Goal: Information Seeking & Learning: Learn about a topic

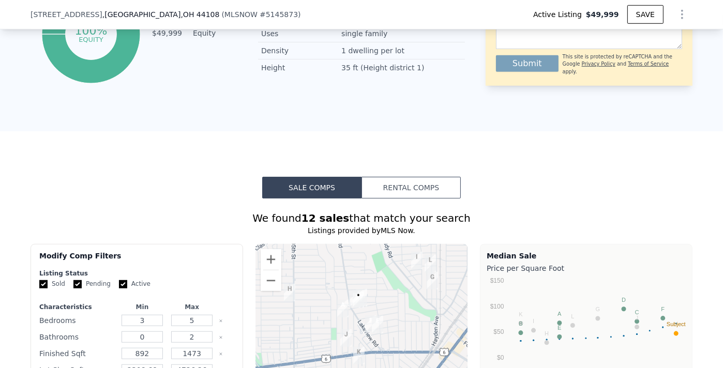
scroll to position [842, 0]
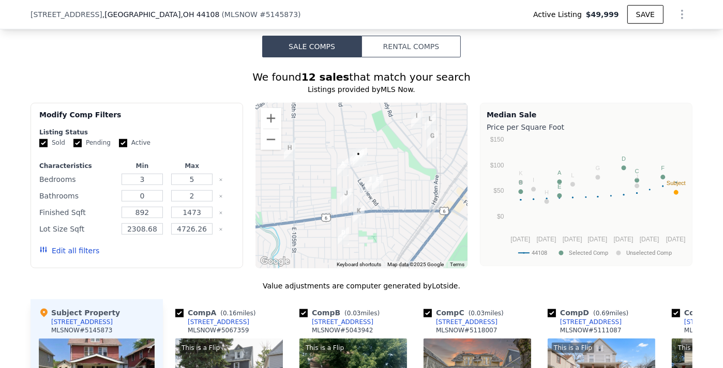
click at [39, 254] on icon "button" at bounding box center [43, 249] width 8 height 8
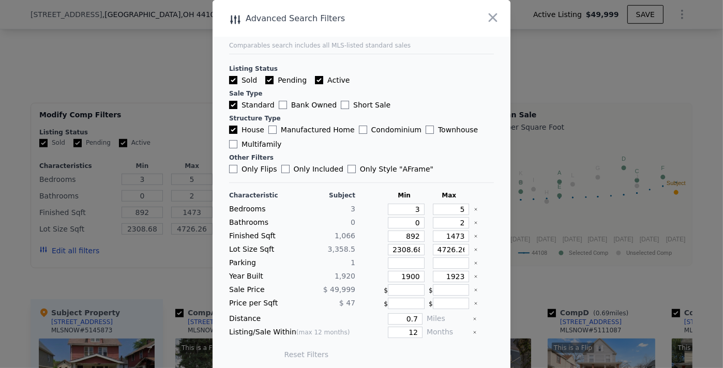
click at [315, 79] on input "Active" at bounding box center [319, 80] width 8 height 8
checkbox input "false"
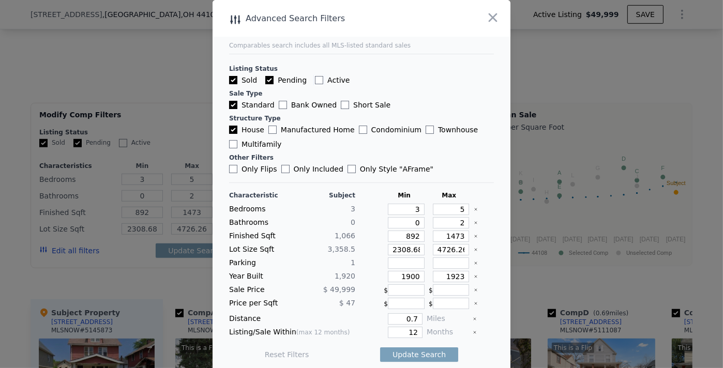
checkbox input "false"
click at [265, 81] on input "Pending" at bounding box center [269, 80] width 8 height 8
checkbox input "false"
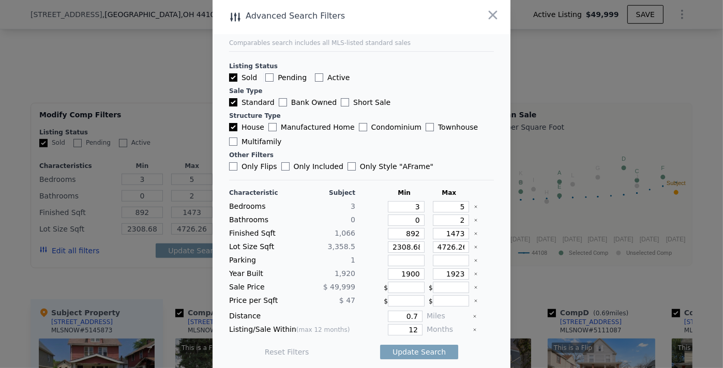
scroll to position [4, 0]
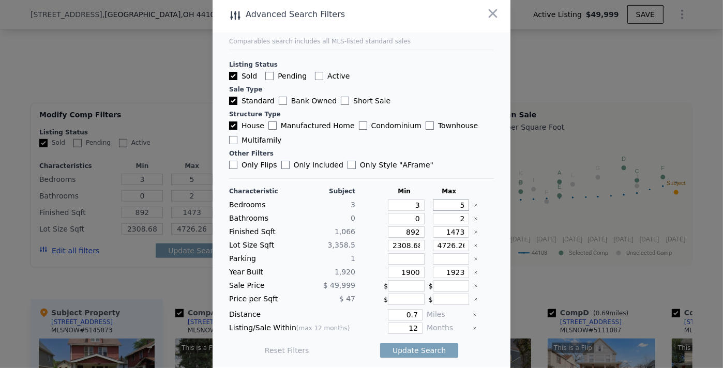
drag, startPoint x: 439, startPoint y: 205, endPoint x: 459, endPoint y: 204, distance: 19.7
click at [459, 204] on div "Bedrooms 3 3 5" at bounding box center [361, 204] width 265 height 11
type input "4"
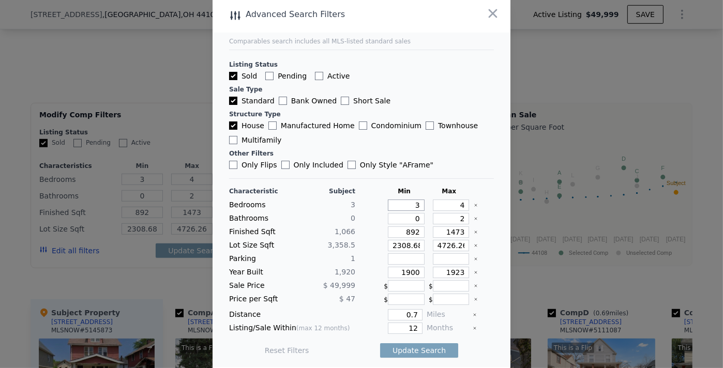
drag, startPoint x: 403, startPoint y: 206, endPoint x: 419, endPoint y: 204, distance: 16.2
click at [420, 204] on div "Bedrooms 3 3 4" at bounding box center [361, 204] width 265 height 11
type input "2"
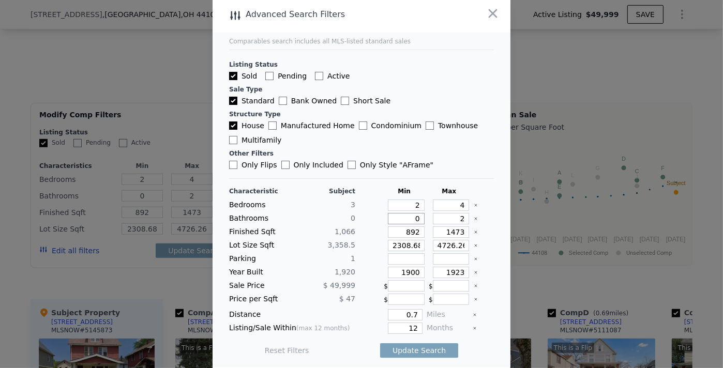
click at [407, 221] on input "0" at bounding box center [406, 218] width 37 height 11
type input "10"
drag, startPoint x: 403, startPoint y: 220, endPoint x: 422, endPoint y: 215, distance: 19.8
click at [422, 215] on div "Bathrooms 0 10 2" at bounding box center [361, 218] width 265 height 11
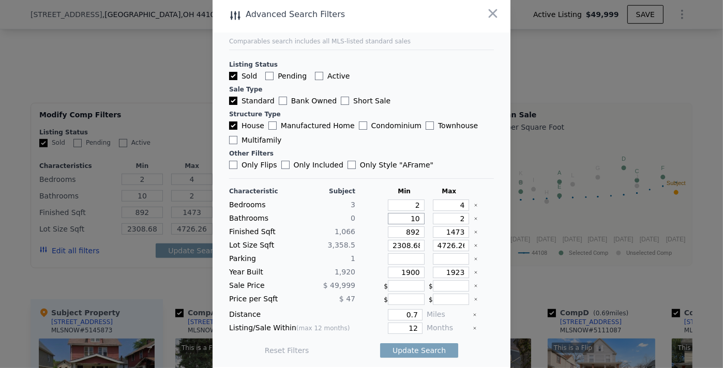
type input "1"
drag, startPoint x: 398, startPoint y: 230, endPoint x: 432, endPoint y: 229, distance: 34.1
click at [432, 229] on div "Finished Sqft 1,066 892 1473" at bounding box center [361, 231] width 265 height 11
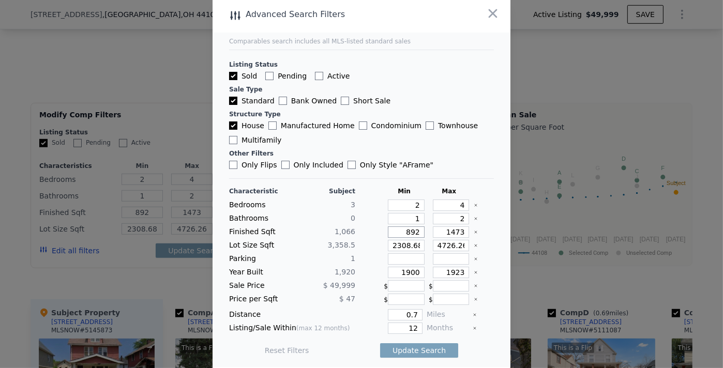
type input "8"
type input "80"
type input "800"
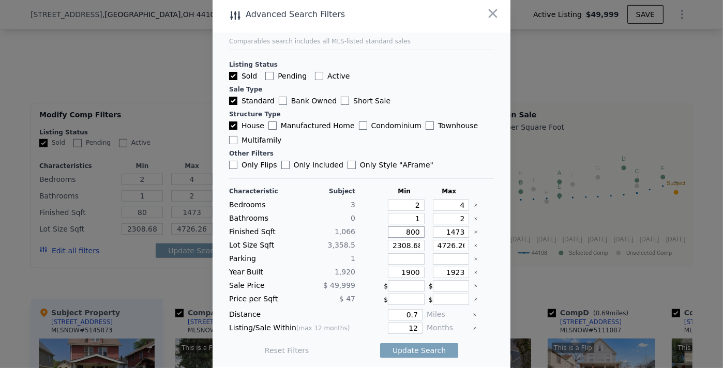
type input "800"
drag, startPoint x: 443, startPoint y: 232, endPoint x: 457, endPoint y: 230, distance: 14.0
click at [457, 230] on input "1473" at bounding box center [451, 231] width 37 height 11
type input "14"
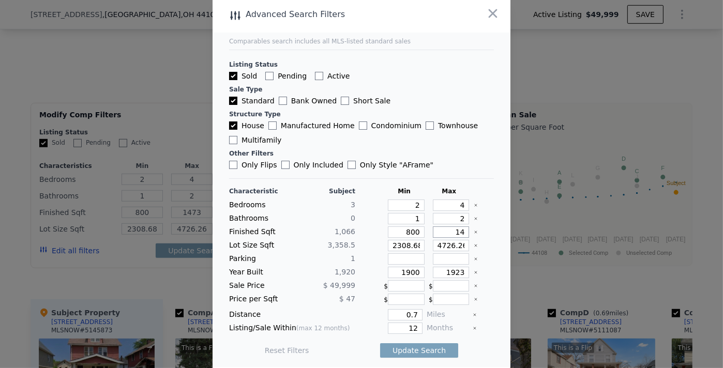
type input "14"
type input "140"
type input "1400"
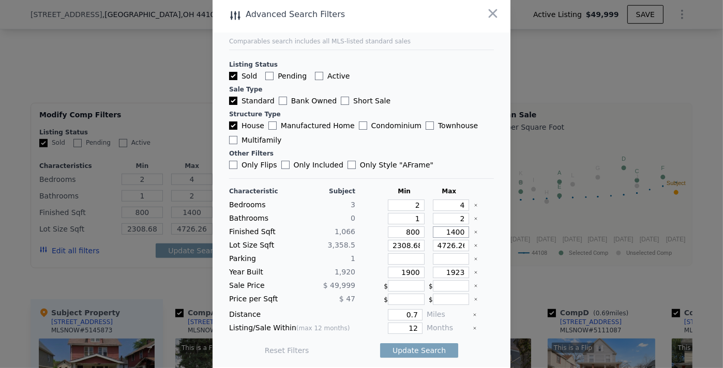
type input "1400"
drag, startPoint x: 379, startPoint y: 241, endPoint x: 418, endPoint y: 241, distance: 38.8
click at [418, 241] on div "Lot Size Sqft 3,358.5 2308.68 4726.26" at bounding box center [361, 245] width 265 height 11
click at [410, 243] on input "2308.68" at bounding box center [406, 245] width 37 height 11
type input "2308.6"
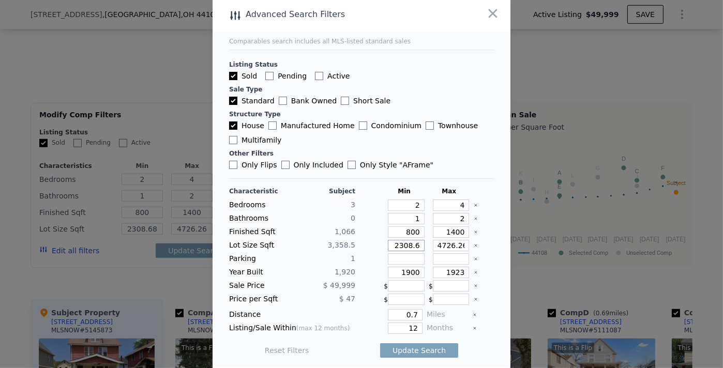
type input "2308.6"
type input "2308"
drag, startPoint x: 392, startPoint y: 244, endPoint x: 432, endPoint y: 244, distance: 39.3
click at [432, 244] on div "Lot Size Sqft 3,358.5 2308 4726.26" at bounding box center [361, 245] width 265 height 11
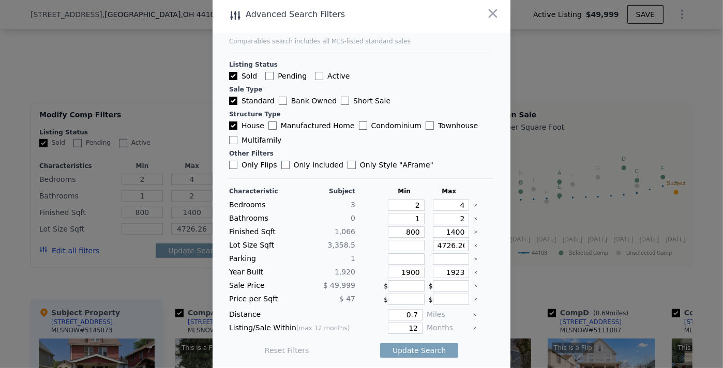
drag, startPoint x: 429, startPoint y: 245, endPoint x: 463, endPoint y: 242, distance: 33.7
click at [463, 242] on div "Lot Size Sqft 3,358.5 4726.26" at bounding box center [361, 245] width 265 height 11
drag, startPoint x: 453, startPoint y: 246, endPoint x: 460, endPoint y: 248, distance: 7.0
click at [453, 245] on input "4726.26" at bounding box center [451, 245] width 37 height 11
type input "4"
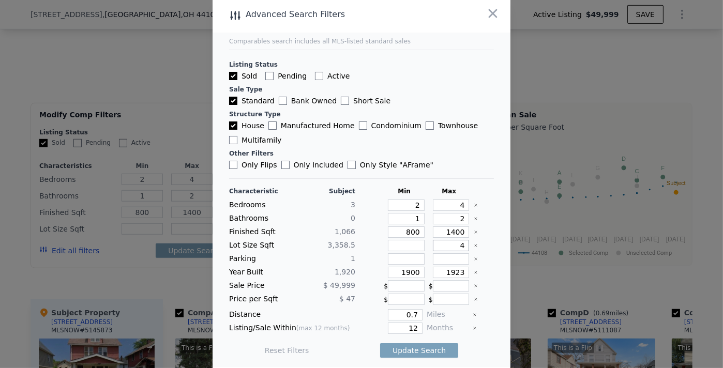
type input "4"
type input "47"
type input "475"
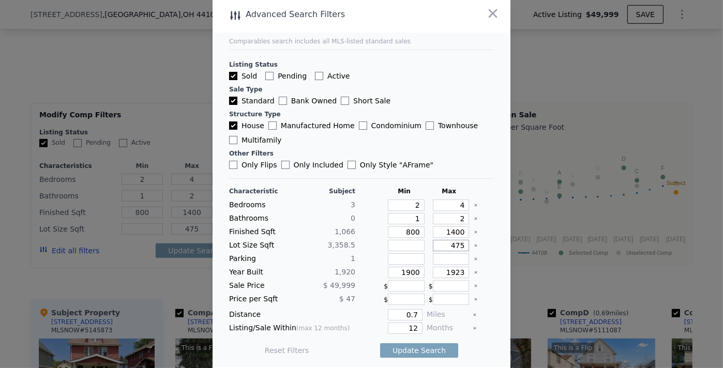
type input "4750"
click at [447, 244] on input "4750" at bounding box center [451, 245] width 37 height 11
type input "4450"
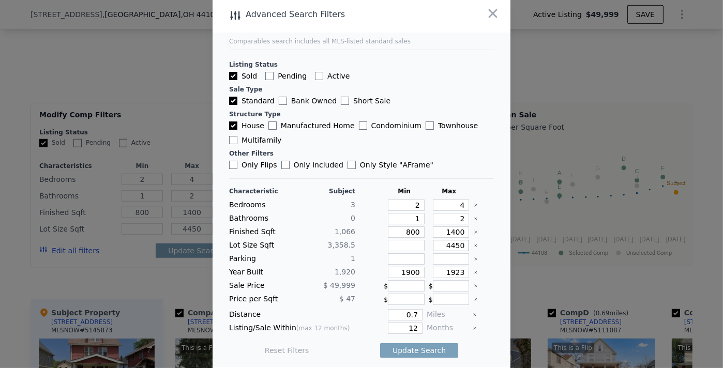
drag, startPoint x: 438, startPoint y: 247, endPoint x: 470, endPoint y: 242, distance: 32.9
click at [470, 242] on div "Lot Size Sqft 3,358.5 4450" at bounding box center [361, 245] width 265 height 11
click at [152, 68] on div at bounding box center [361, 184] width 723 height 368
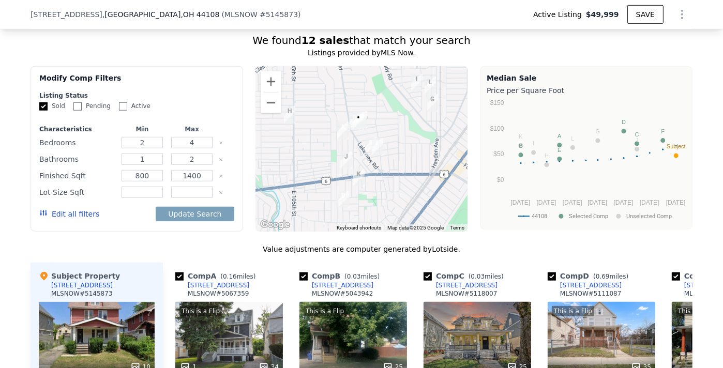
scroll to position [935, 0]
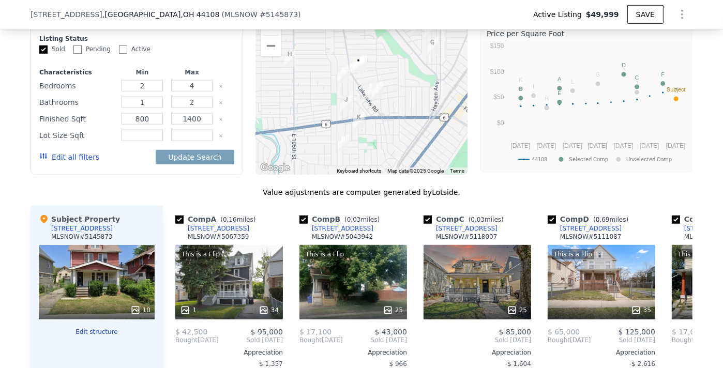
click at [43, 160] on icon "button" at bounding box center [43, 156] width 8 height 8
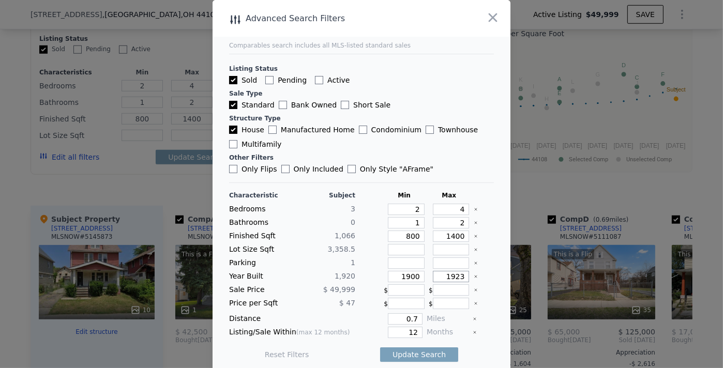
drag, startPoint x: 448, startPoint y: 273, endPoint x: 455, endPoint y: 273, distance: 7.3
click at [455, 273] on input "1923" at bounding box center [451, 276] width 37 height 11
type input "1932"
drag, startPoint x: 396, startPoint y: 315, endPoint x: 420, endPoint y: 313, distance: 23.4
click at [420, 313] on div "Distance 0.7 Miles" at bounding box center [361, 318] width 265 height 11
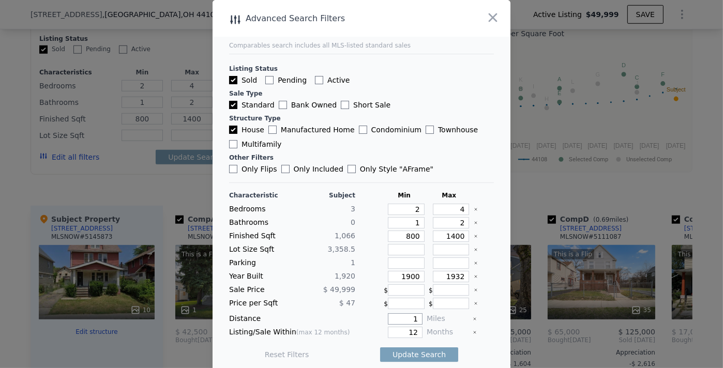
type input "1"
click at [478, 285] on div at bounding box center [483, 289] width 20 height 11
drag, startPoint x: 400, startPoint y: 331, endPoint x: 433, endPoint y: 327, distance: 32.8
click at [433, 327] on div "Listing/Sale Within (max 12 months) 12 Months" at bounding box center [361, 332] width 265 height 11
type input "6"
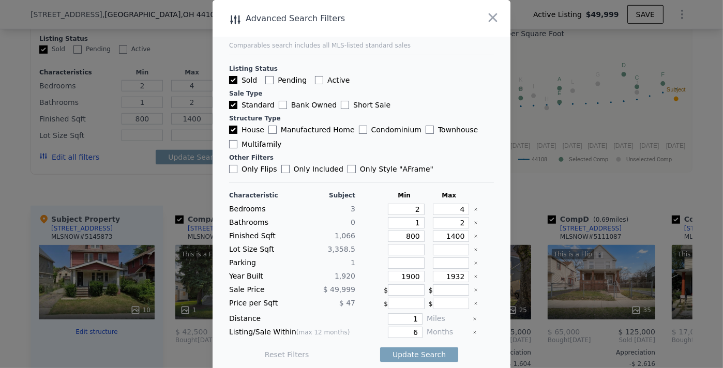
click at [336, 343] on div "Reset Filters Update Search" at bounding box center [361, 354] width 265 height 29
click at [396, 351] on button "Update Search" at bounding box center [419, 354] width 78 height 14
checkbox input "false"
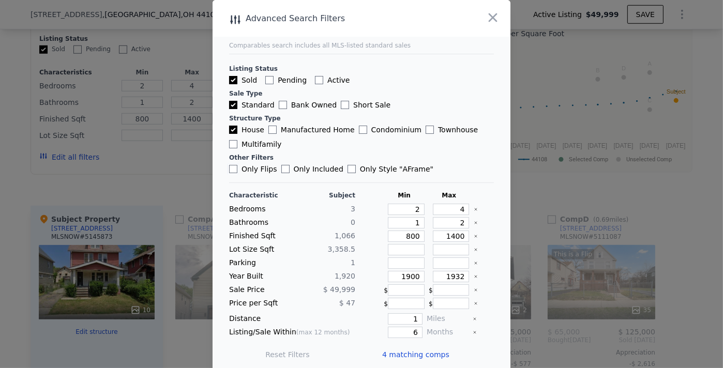
click at [230, 172] on input "Only Flips" at bounding box center [233, 169] width 8 height 8
checkbox input "true"
click at [421, 352] on button "Update Search" at bounding box center [419, 354] width 78 height 14
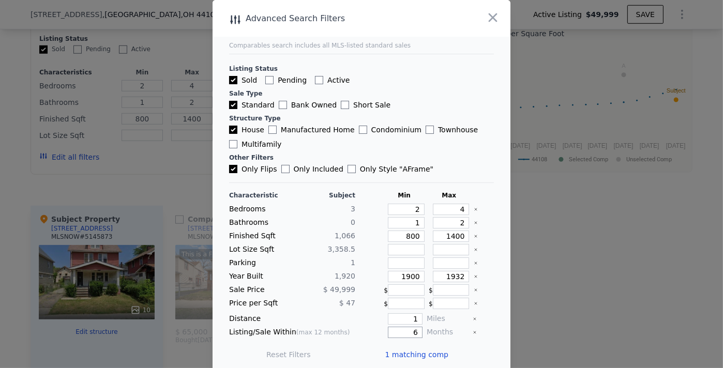
drag, startPoint x: 404, startPoint y: 330, endPoint x: 414, endPoint y: 330, distance: 10.3
click at [413, 329] on div "Listing/Sale Within (max 12 months) 6 Months" at bounding box center [361, 332] width 265 height 11
type input "12"
click at [426, 350] on button "Update Search" at bounding box center [419, 354] width 78 height 14
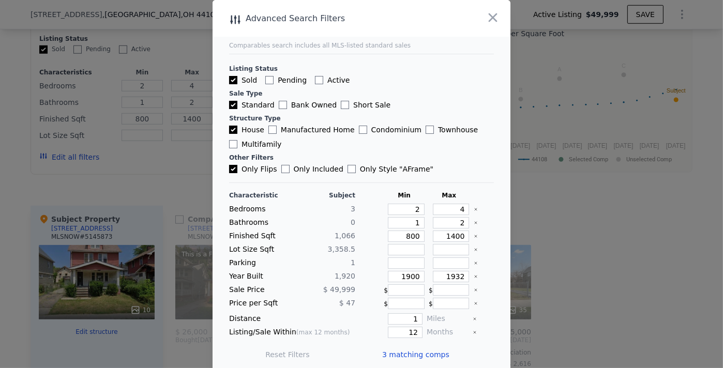
click at [407, 353] on span "3 matching comps" at bounding box center [415, 354] width 67 height 10
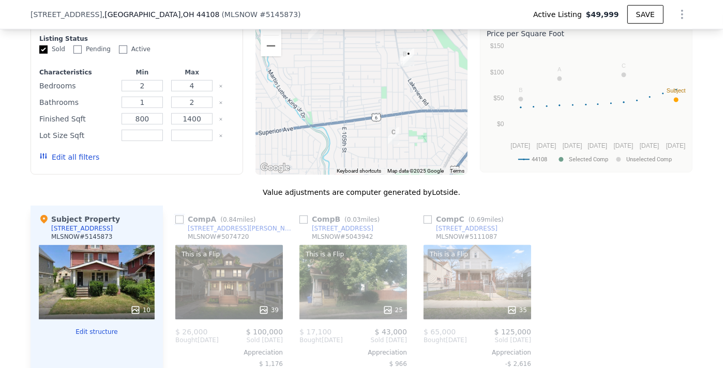
click at [177, 223] on input "checkbox" at bounding box center [179, 220] width 8 height 8
checkbox input "true"
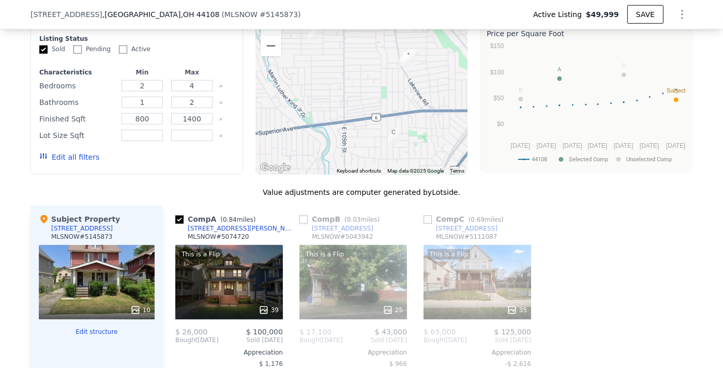
click at [301, 223] on input "checkbox" at bounding box center [303, 220] width 8 height 8
checkbox input "true"
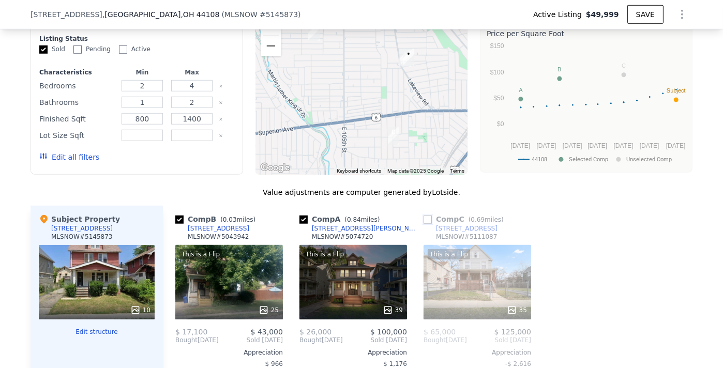
click at [426, 224] on input "checkbox" at bounding box center [427, 220] width 8 height 8
checkbox input "true"
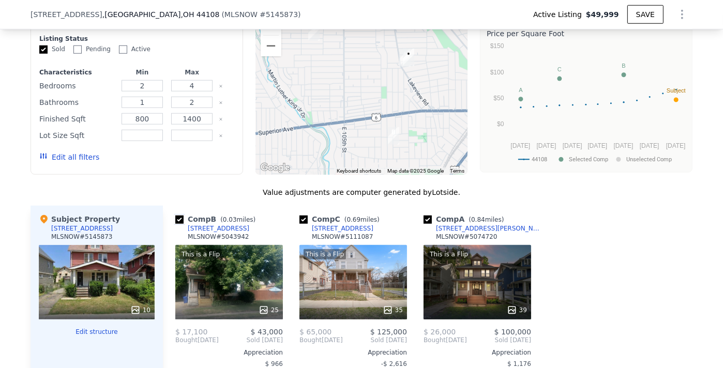
click at [177, 224] on input "checkbox" at bounding box center [179, 220] width 8 height 8
checkbox input "false"
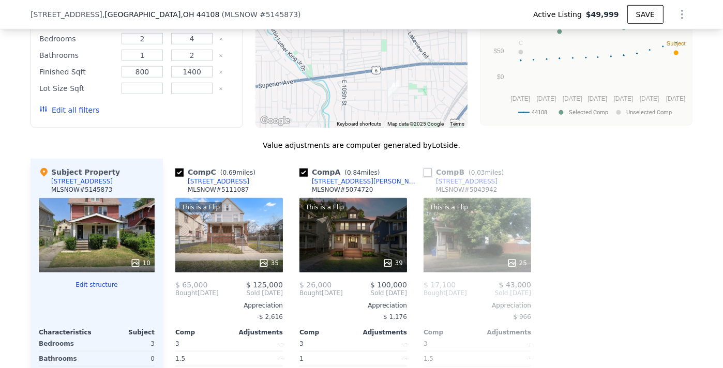
scroll to position [1029, 0]
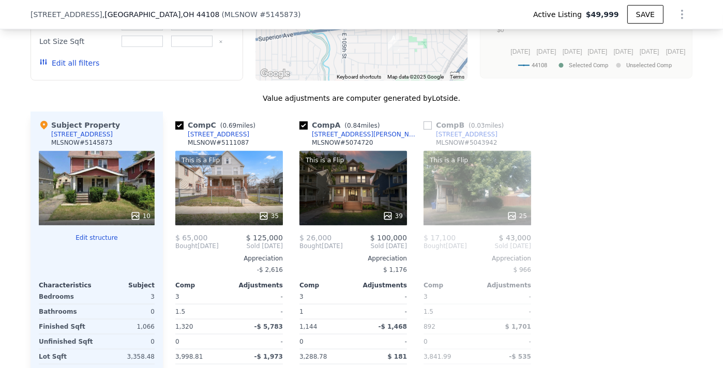
click at [39, 66] on icon "button" at bounding box center [43, 62] width 8 height 8
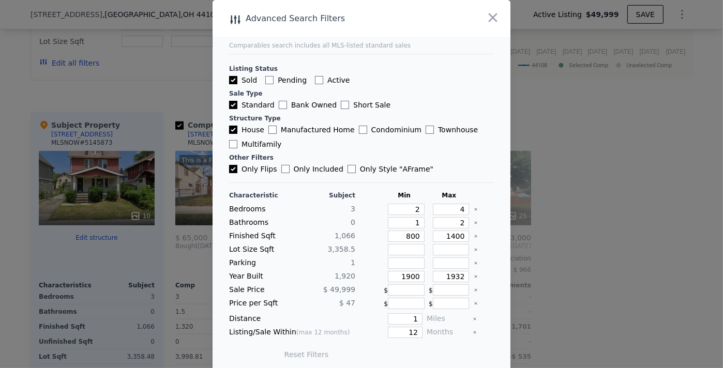
click at [265, 80] on input "Pending" at bounding box center [269, 80] width 8 height 8
checkbox input "true"
click at [265, 79] on input "Pending" at bounding box center [269, 80] width 8 height 8
checkbox input "false"
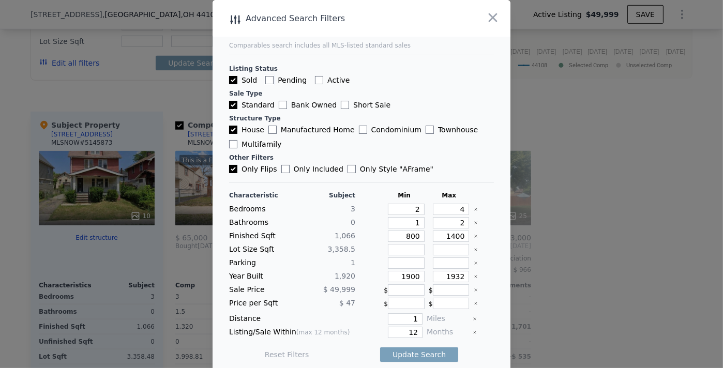
checkbox input "false"
click at [315, 80] on input "Active" at bounding box center [319, 80] width 8 height 8
checkbox input "true"
click at [315, 78] on input "Active" at bounding box center [319, 80] width 8 height 8
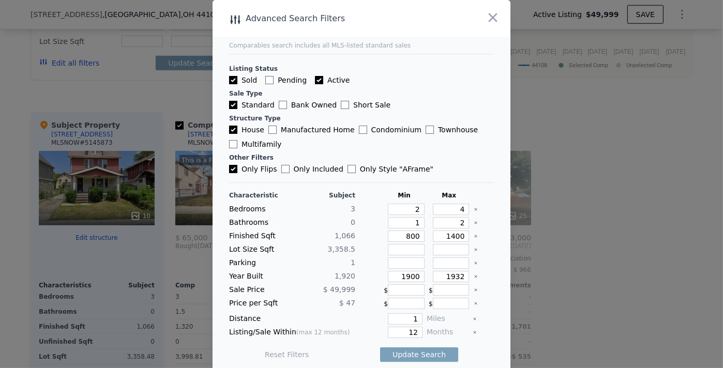
checkbox input "false"
click at [265, 80] on input "Pending" at bounding box center [269, 80] width 8 height 8
checkbox input "true"
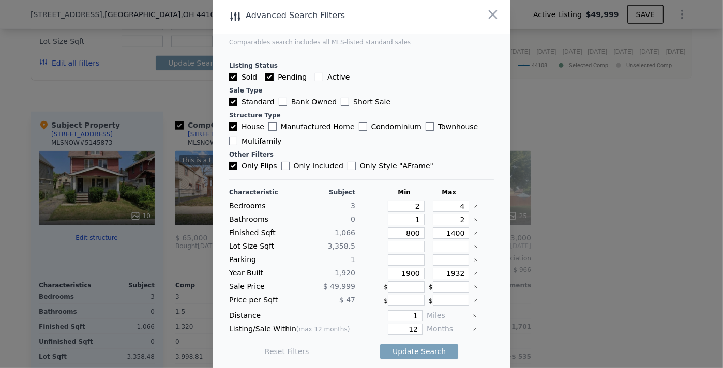
scroll to position [4, 0]
click at [409, 347] on button "Update Search" at bounding box center [419, 350] width 78 height 14
checkbox input "false"
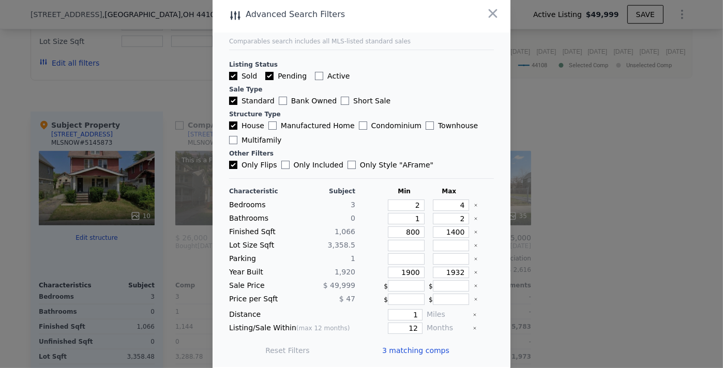
click at [231, 164] on input "Only Flips" at bounding box center [233, 165] width 8 height 8
checkbox input "false"
click at [267, 75] on input "Pending" at bounding box center [269, 76] width 8 height 8
checkbox input "false"
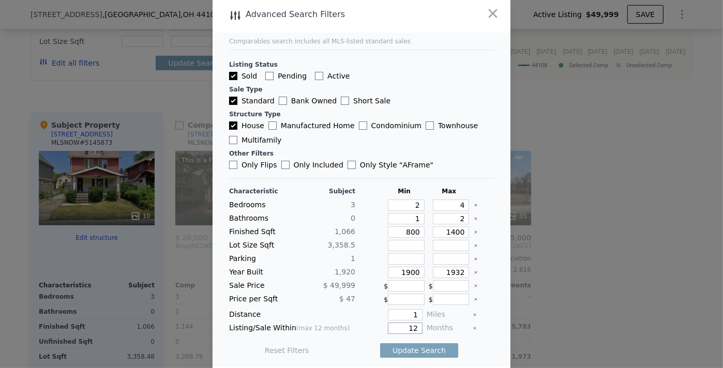
drag, startPoint x: 403, startPoint y: 327, endPoint x: 414, endPoint y: 324, distance: 11.3
click at [414, 324] on div "Listing/Sale Within (max 12 months) 12 Months" at bounding box center [361, 327] width 265 height 11
click at [398, 325] on input "12" at bounding box center [405, 327] width 35 height 11
click at [409, 346] on button "Update Search" at bounding box center [419, 350] width 78 height 14
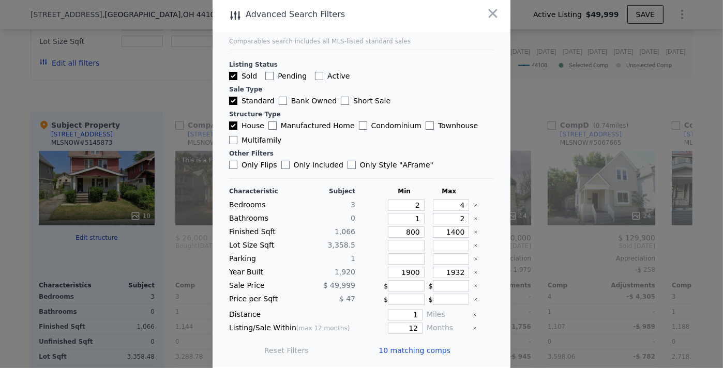
click at [411, 347] on span "10 matching comps" at bounding box center [414, 350] width 72 height 10
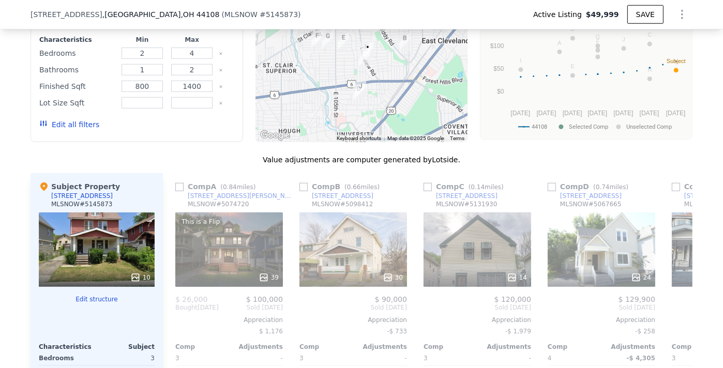
scroll to position [982, 0]
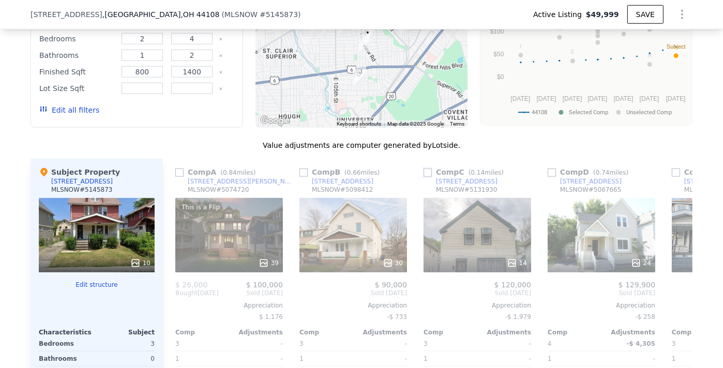
click at [423, 177] on input "checkbox" at bounding box center [427, 172] width 8 height 8
checkbox input "true"
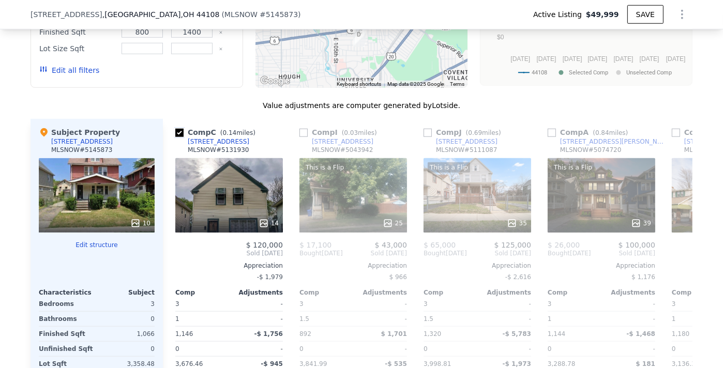
scroll to position [1029, 0]
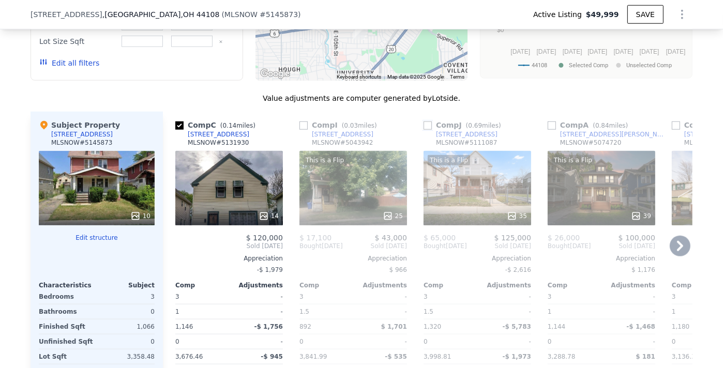
click at [423, 130] on input "checkbox" at bounding box center [427, 125] width 8 height 8
checkbox input "true"
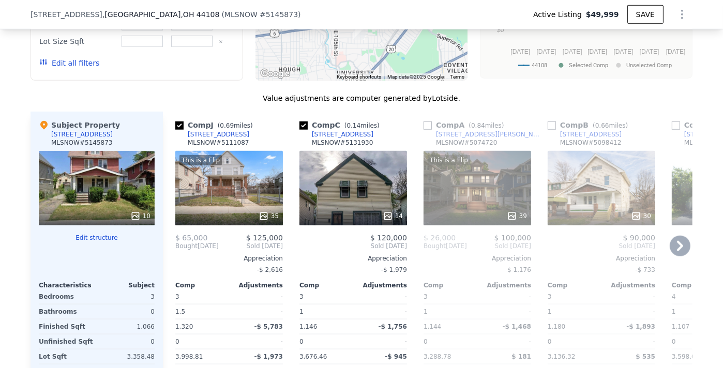
click at [672, 250] on icon at bounding box center [679, 246] width 21 height 21
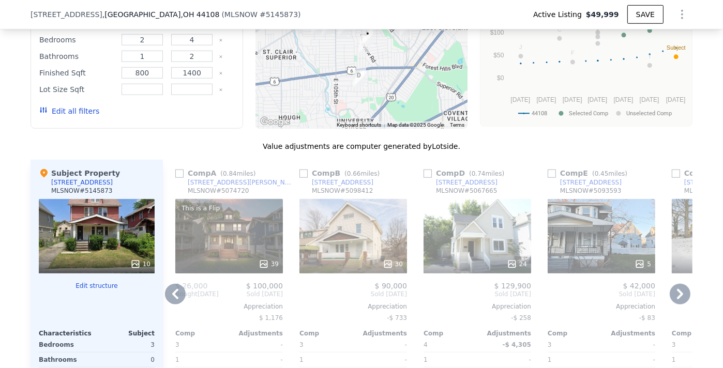
scroll to position [1040, 0]
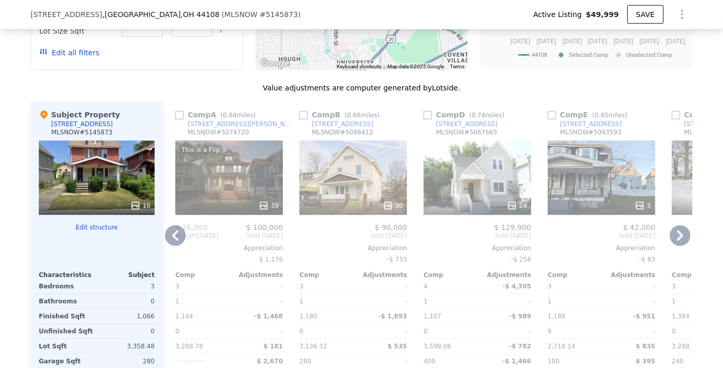
click at [674, 240] on icon at bounding box center [679, 235] width 21 height 21
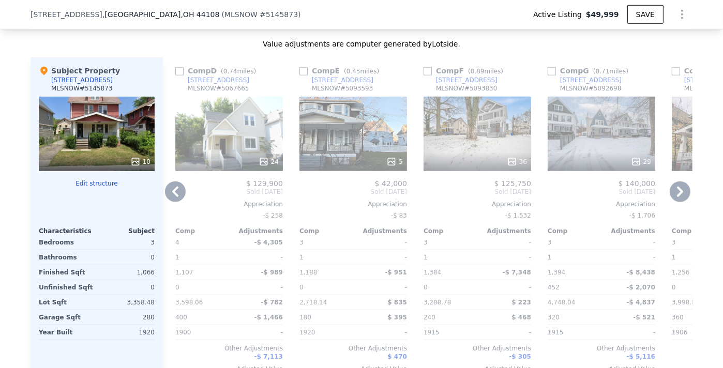
scroll to position [1071, 0]
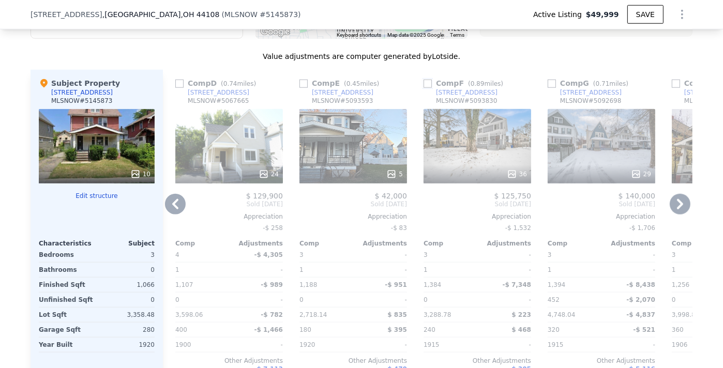
click at [424, 88] on input "checkbox" at bounding box center [427, 84] width 8 height 8
checkbox input "true"
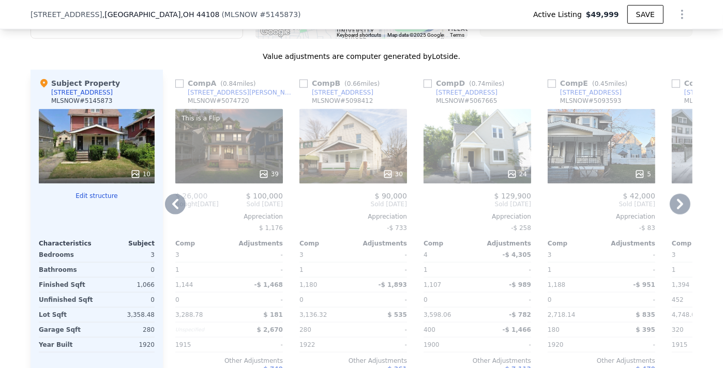
click at [172, 208] on icon at bounding box center [175, 204] width 6 height 10
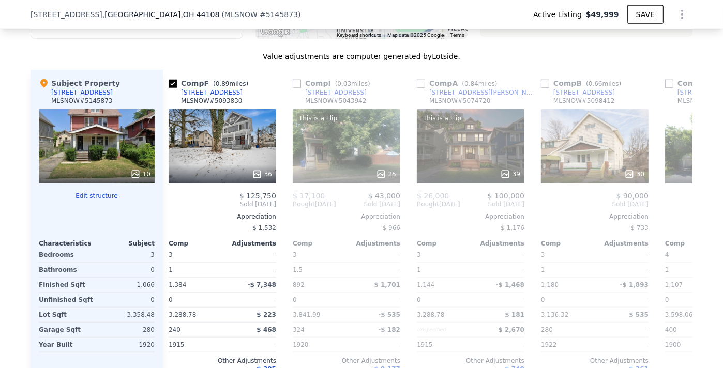
scroll to position [0, 248]
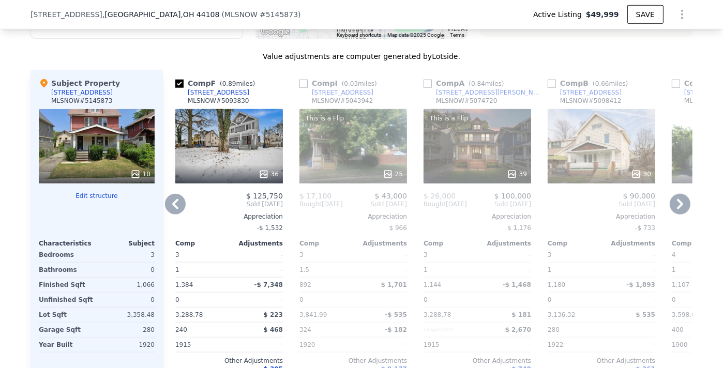
click at [172, 208] on icon at bounding box center [175, 204] width 6 height 10
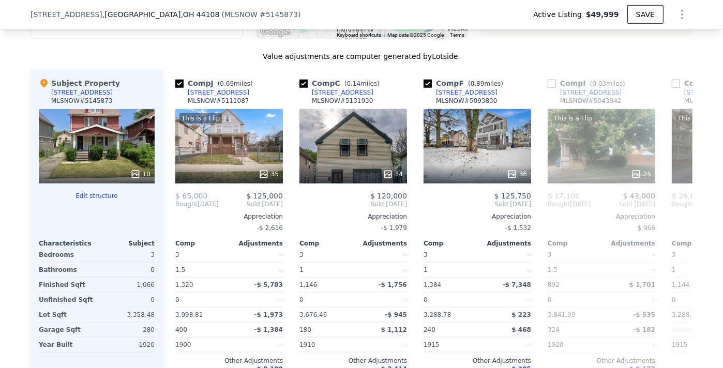
scroll to position [0, 0]
click at [673, 207] on icon at bounding box center [679, 204] width 21 height 21
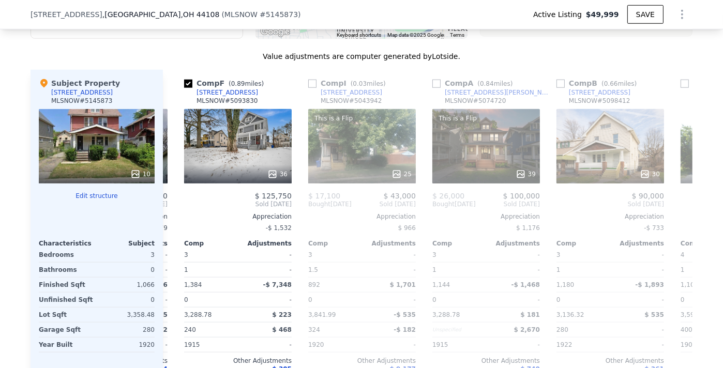
scroll to position [0, 248]
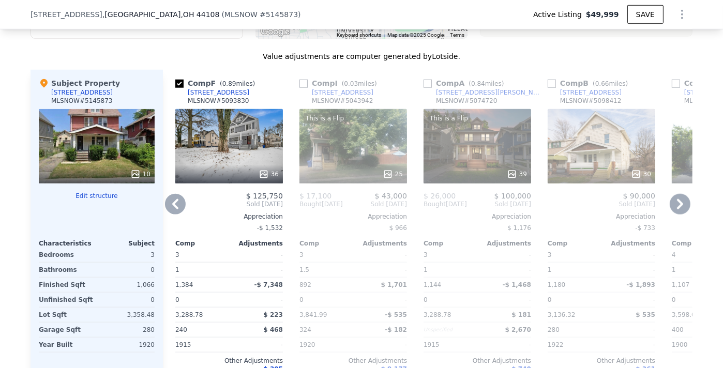
click at [675, 209] on icon at bounding box center [679, 204] width 21 height 21
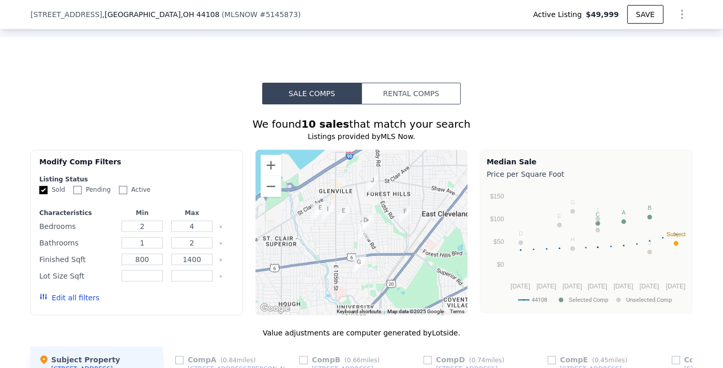
scroll to position [789, 0]
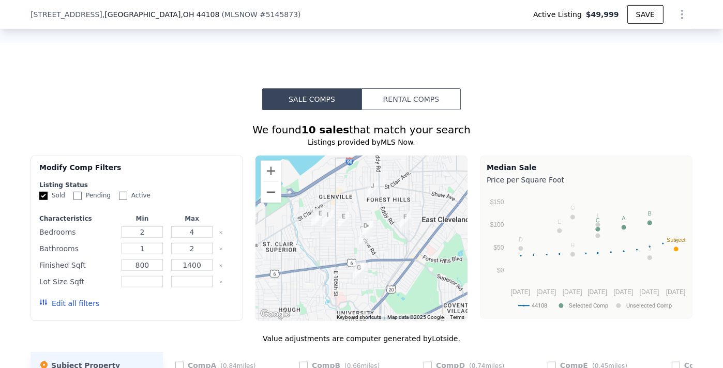
click at [388, 183] on div at bounding box center [361, 238] width 212 height 165
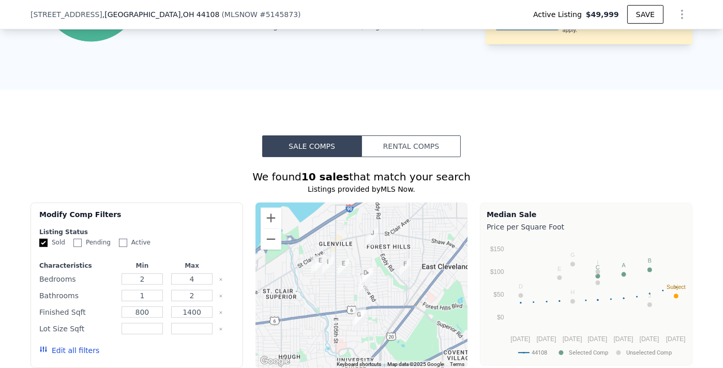
scroll to position [836, 0]
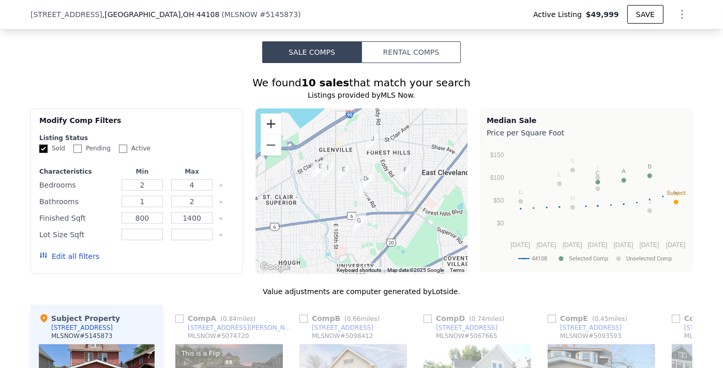
click at [264, 127] on button "Zoom in" at bounding box center [270, 124] width 21 height 21
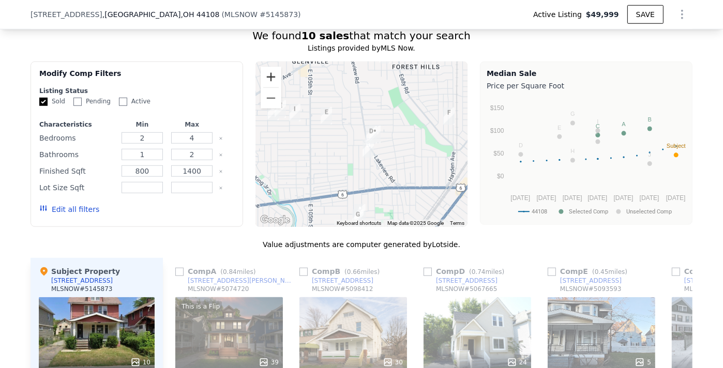
scroll to position [930, 0]
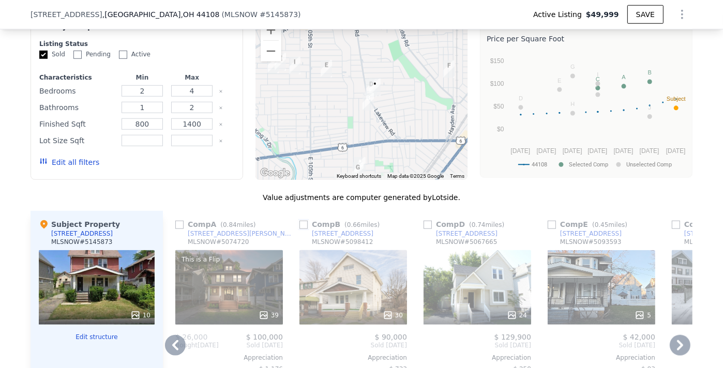
click at [300, 229] on input "checkbox" at bounding box center [303, 225] width 8 height 8
checkbox input "true"
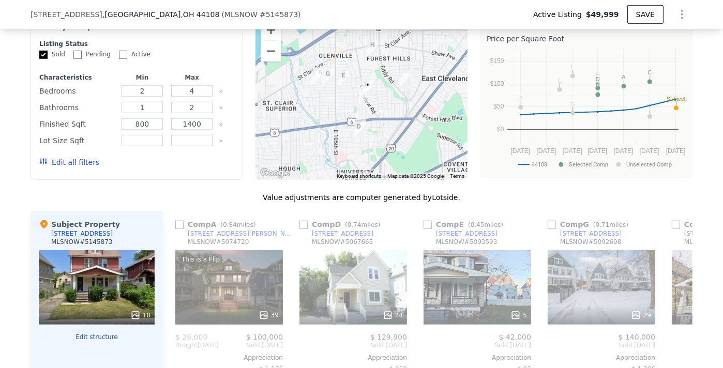
click at [269, 36] on button "Zoom in" at bounding box center [270, 30] width 21 height 21
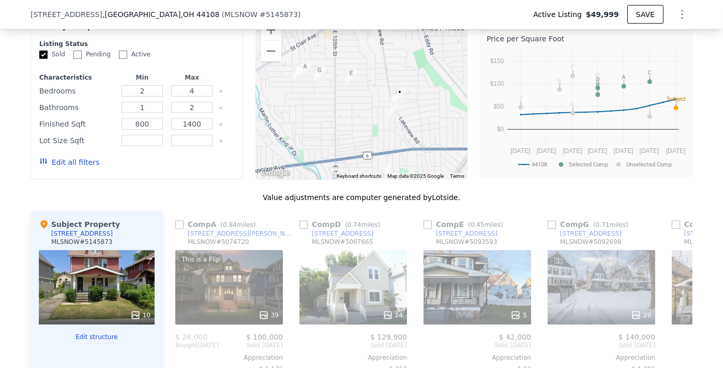
drag, startPoint x: 334, startPoint y: 108, endPoint x: 359, endPoint y: 116, distance: 26.1
click at [359, 116] on div at bounding box center [361, 96] width 212 height 165
click at [268, 38] on button "Zoom in" at bounding box center [270, 30] width 21 height 21
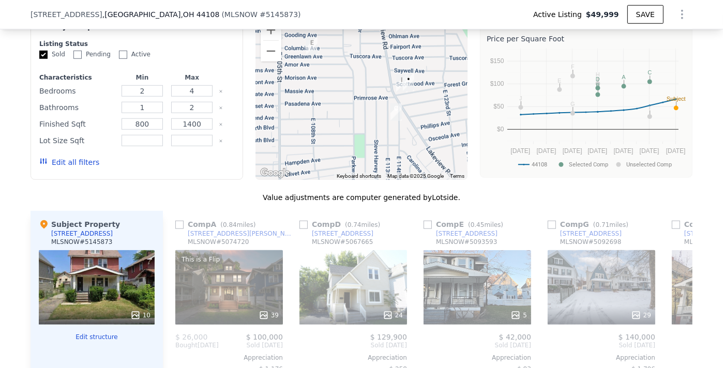
drag, startPoint x: 394, startPoint y: 133, endPoint x: 363, endPoint y: 113, distance: 36.3
click at [363, 113] on div at bounding box center [361, 96] width 212 height 165
click at [677, 346] on icon at bounding box center [680, 345] width 6 height 10
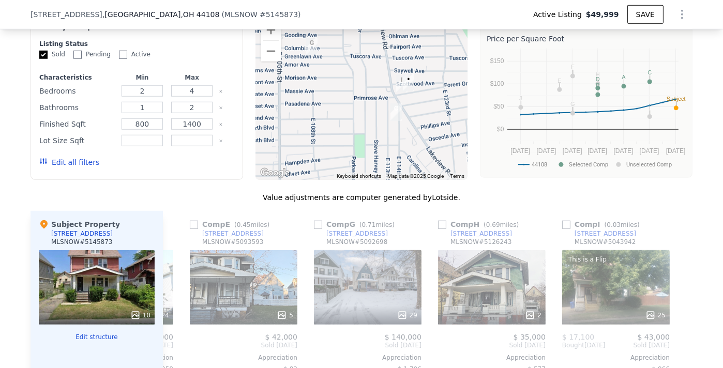
scroll to position [0, 736]
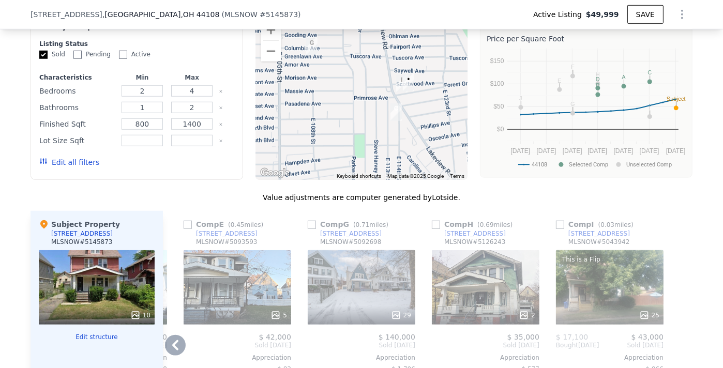
click at [172, 348] on icon at bounding box center [175, 345] width 21 height 21
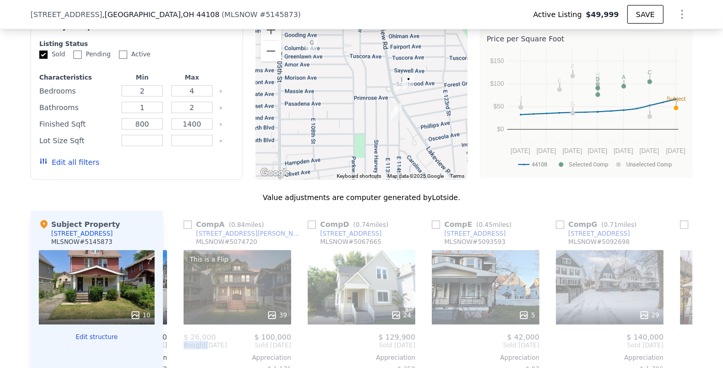
scroll to position [0, 488]
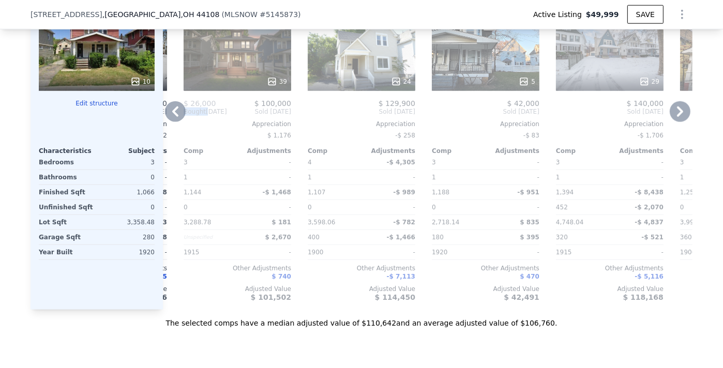
scroll to position [1165, 0]
click at [171, 117] on icon at bounding box center [175, 110] width 21 height 21
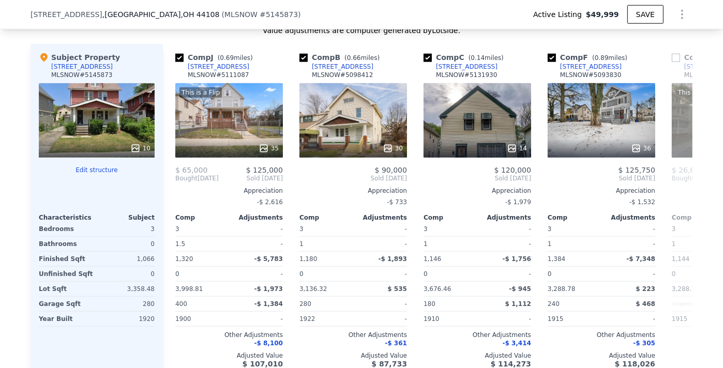
scroll to position [1092, 0]
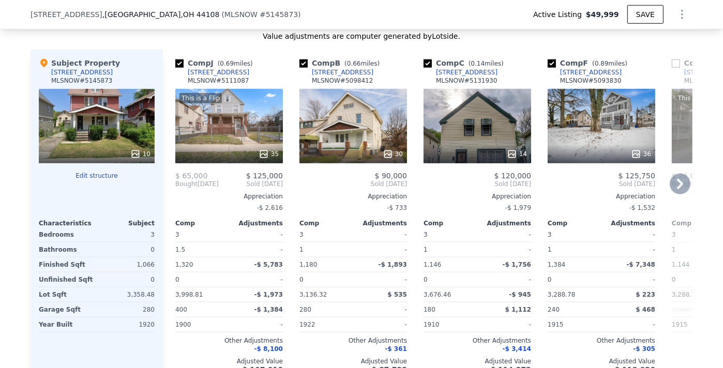
click at [352, 133] on div "30" at bounding box center [352, 126] width 107 height 74
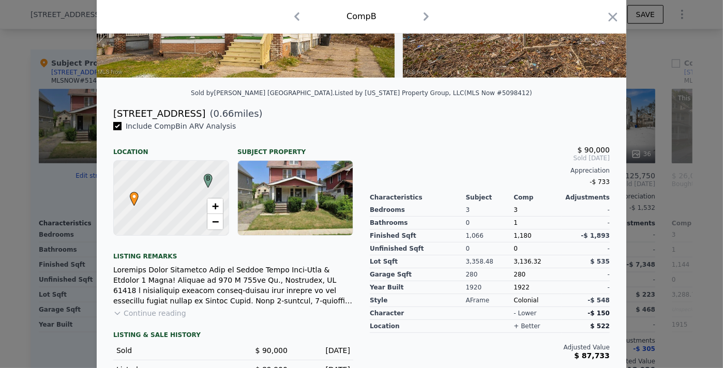
scroll to position [229, 0]
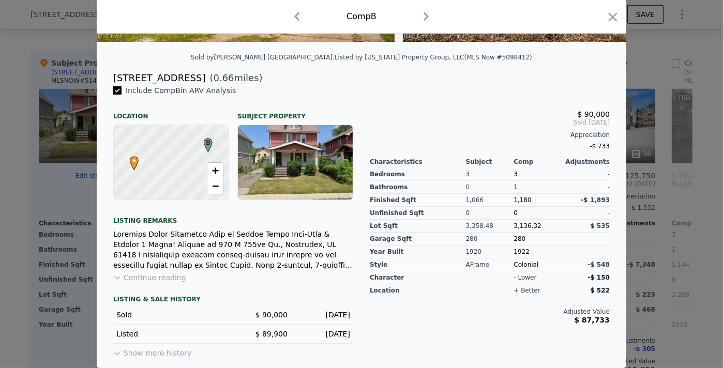
click at [113, 357] on icon at bounding box center [117, 353] width 8 height 8
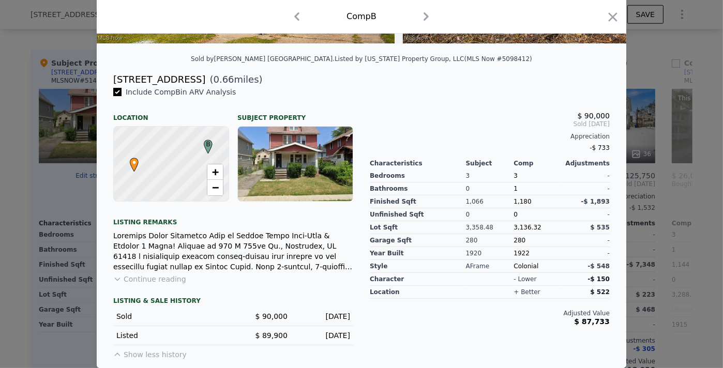
click at [113, 351] on icon at bounding box center [117, 354] width 8 height 8
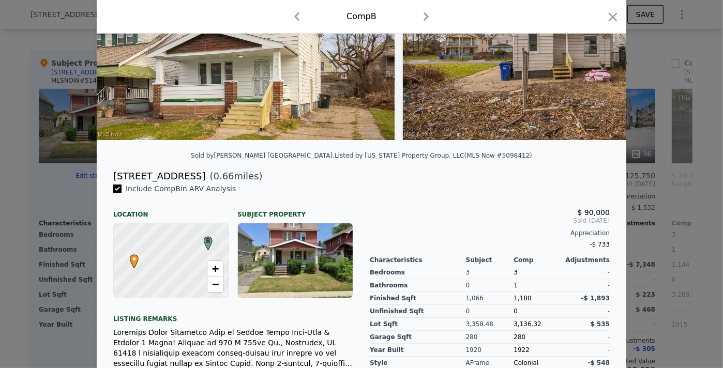
scroll to position [88, 0]
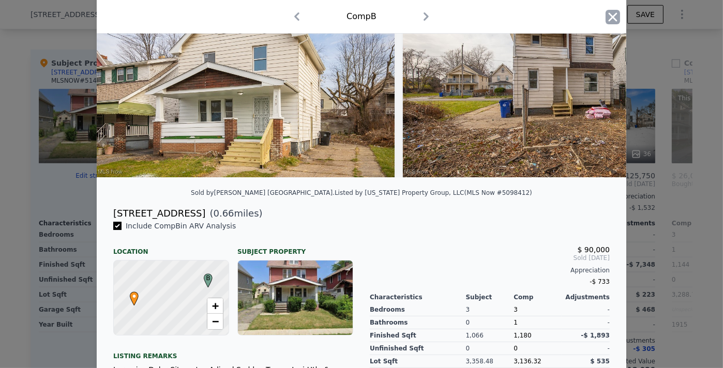
click at [610, 11] on icon "button" at bounding box center [612, 17] width 14 height 14
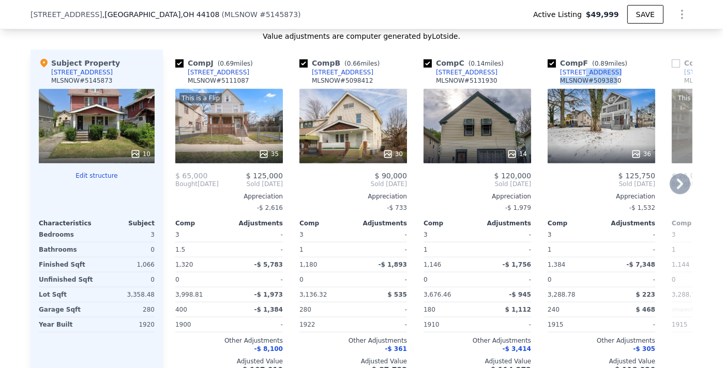
drag, startPoint x: 606, startPoint y: 83, endPoint x: 576, endPoint y: 79, distance: 30.2
click at [576, 79] on div "Comp F ( 0.89 miles) [STREET_ADDRESS][GEOGRAPHIC_DATA] # 5093830" at bounding box center [600, 73] width 107 height 31
click at [611, 76] on div "Comp F ( 0.89 miles) [STREET_ADDRESS][GEOGRAPHIC_DATA] # 5093830" at bounding box center [600, 73] width 107 height 31
click at [607, 79] on div "Comp F ( 0.89 miles) [STREET_ADDRESS][GEOGRAPHIC_DATA] # 5093830" at bounding box center [600, 73] width 107 height 31
click at [609, 76] on div "Comp F ( 0.89 miles) [STREET_ADDRESS][GEOGRAPHIC_DATA] # 5093830" at bounding box center [600, 73] width 107 height 31
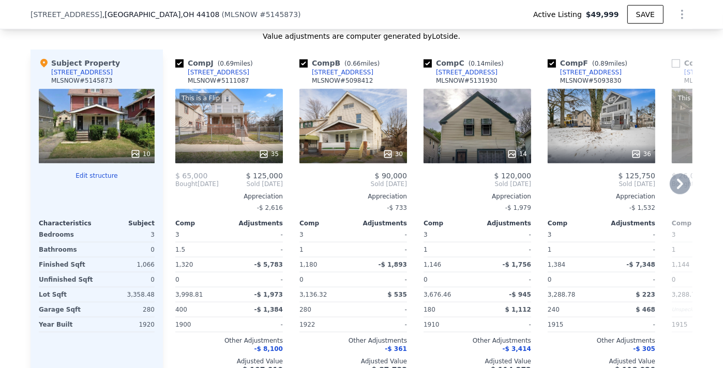
click at [614, 76] on div "Comp F ( 0.89 miles) [STREET_ADDRESS][GEOGRAPHIC_DATA] # 5093830" at bounding box center [600, 73] width 107 height 31
drag, startPoint x: 614, startPoint y: 76, endPoint x: 459, endPoint y: 78, distance: 154.5
click at [459, 78] on div "Comp J ( 0.69 miles) [STREET_ADDRESS] This is a Flip 35 $ 65,000 $ 125,000 Boug…" at bounding box center [427, 216] width 529 height 332
click at [498, 41] on div "Value adjustments are computer generated by Lotside ." at bounding box center [361, 36] width 662 height 10
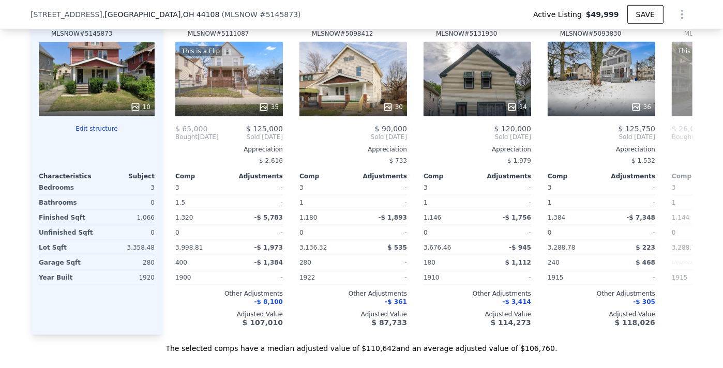
click at [681, 14] on icon "Show Options" at bounding box center [681, 14] width 1 height 8
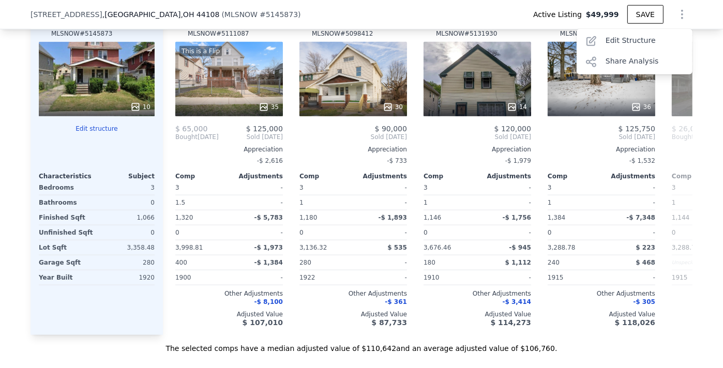
click at [681, 14] on icon "Show Options" at bounding box center [681, 14] width 1 height 8
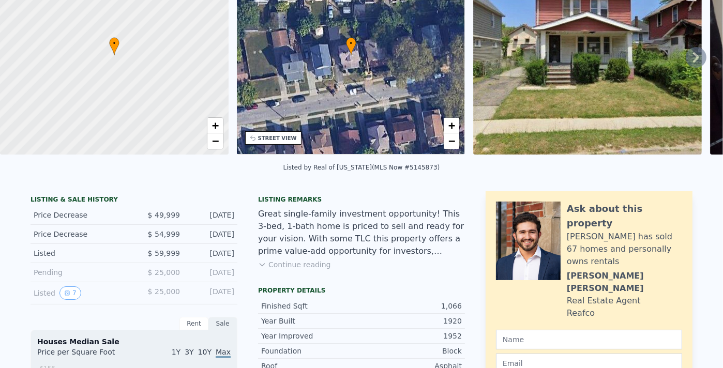
scroll to position [0, 0]
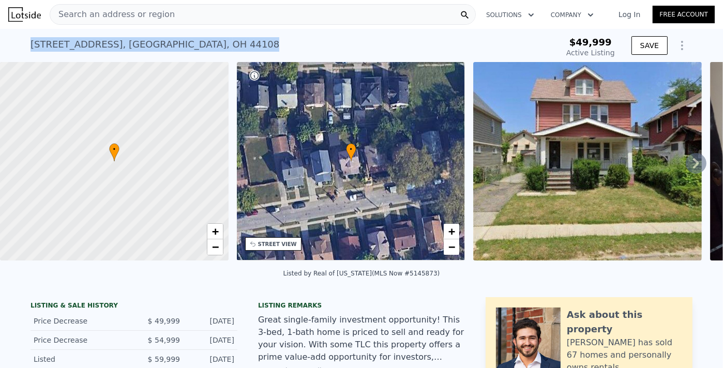
drag, startPoint x: 229, startPoint y: 45, endPoint x: 55, endPoint y: 51, distance: 174.3
click at [25, 53] on div "[STREET_ADDRESS] Active at $49,999 $49,999 Active Listing SAVE" at bounding box center [361, 45] width 723 height 33
copy div "[STREET_ADDRESS]"
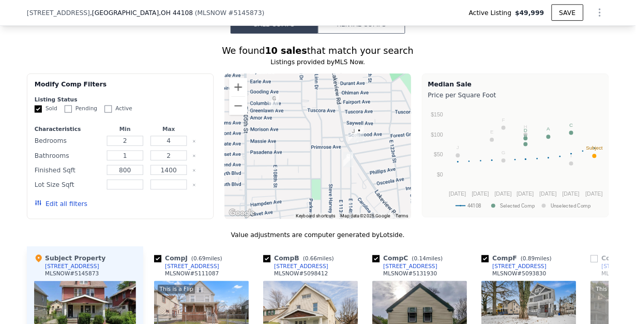
scroll to position [935, 0]
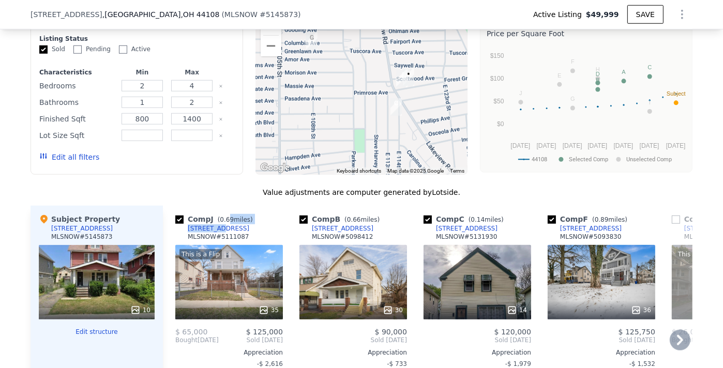
drag, startPoint x: 222, startPoint y: 227, endPoint x: 210, endPoint y: 229, distance: 12.2
click at [210, 229] on div "Comp J ( 0.69 miles) [STREET_ADDRESS] # 5111087" at bounding box center [228, 229] width 107 height 31
drag, startPoint x: 223, startPoint y: 231, endPoint x: 183, endPoint y: 232, distance: 40.3
click at [183, 232] on div "Comp J ( 0.69 miles) [STREET_ADDRESS] # 5111087" at bounding box center [228, 229] width 107 height 31
copy div "[STREET_ADDRESS]"
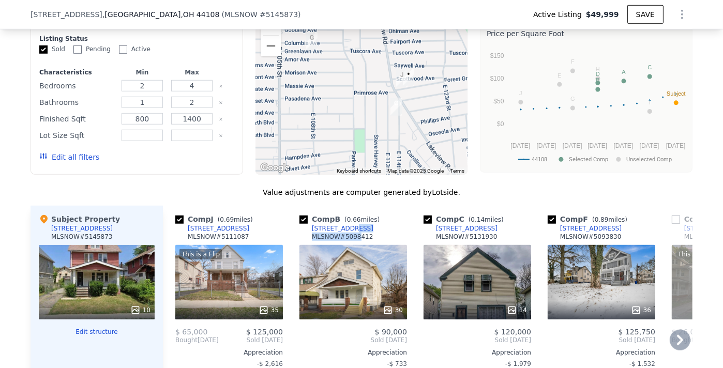
drag, startPoint x: 351, startPoint y: 233, endPoint x: 339, endPoint y: 233, distance: 11.9
click at [339, 233] on div "Comp B ( 0.66 miles) [STREET_ADDRESS] # 5098412" at bounding box center [352, 229] width 107 height 31
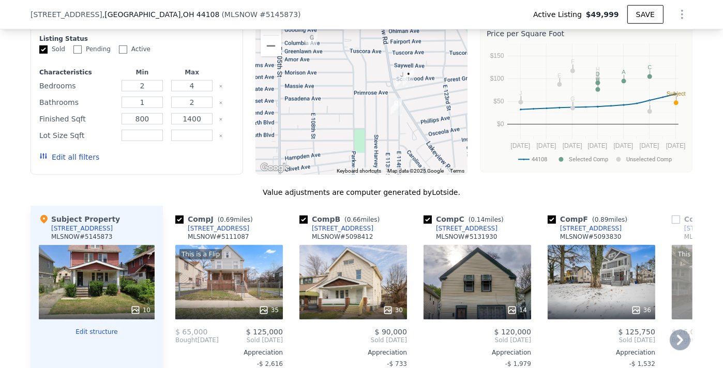
click at [348, 231] on div "Comp B ( 0.66 miles) [STREET_ADDRESS] # 5098412" at bounding box center [352, 229] width 107 height 31
drag, startPoint x: 348, startPoint y: 230, endPoint x: 322, endPoint y: 234, distance: 26.1
click at [322, 234] on div "Comp B ( 0.66 miles) [STREET_ADDRESS] # 5098412" at bounding box center [352, 229] width 107 height 31
drag, startPoint x: 349, startPoint y: 234, endPoint x: 302, endPoint y: 236, distance: 47.1
click at [302, 236] on div "Comp B ( 0.66 miles) [STREET_ADDRESS] # 5098412" at bounding box center [352, 229] width 107 height 31
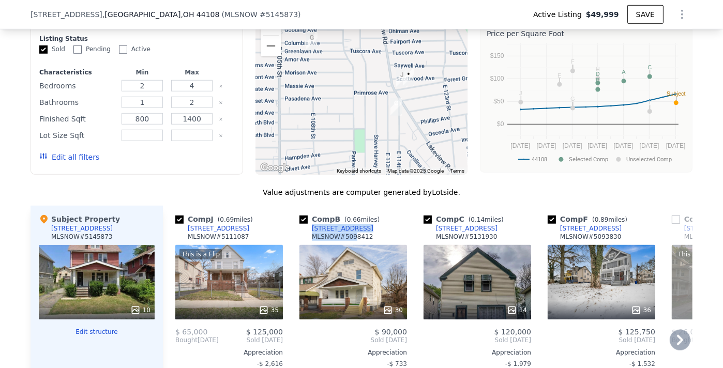
copy div "[STREET_ADDRESS]"
drag, startPoint x: 471, startPoint y: 232, endPoint x: 429, endPoint y: 232, distance: 41.3
click at [429, 232] on div "Comp C ( 0.14 miles) [STREET_ADDRESS]" at bounding box center [476, 229] width 107 height 31
copy div "[STREET_ADDRESS]"
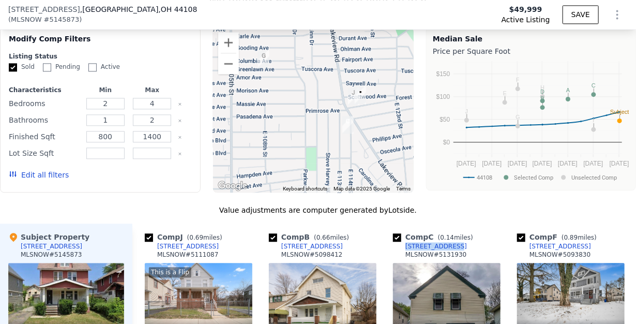
scroll to position [0, 4]
drag, startPoint x: 583, startPoint y: 251, endPoint x: 528, endPoint y: 251, distance: 55.3
click at [528, 251] on div "Comp F ( 0.89 miles) [STREET_ADDRESS][GEOGRAPHIC_DATA] # 5093830" at bounding box center [570, 247] width 107 height 31
click at [587, 250] on div "Comp F ( 0.89 miles) [STREET_ADDRESS][GEOGRAPHIC_DATA] # 5093830" at bounding box center [570, 247] width 107 height 31
drag, startPoint x: 581, startPoint y: 250, endPoint x: 524, endPoint y: 250, distance: 57.9
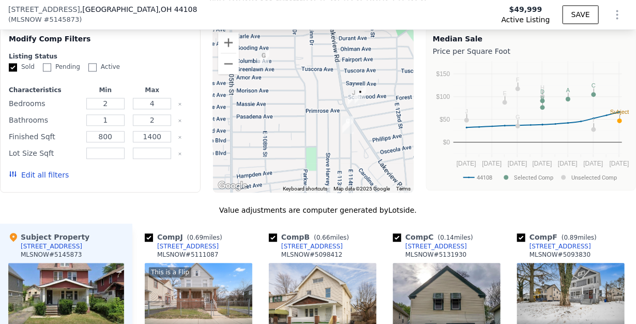
click at [524, 250] on div "Comp F ( 0.89 miles) [STREET_ADDRESS][GEOGRAPHIC_DATA] # 5093830" at bounding box center [570, 247] width 107 height 31
copy div "[STREET_ADDRESS]"
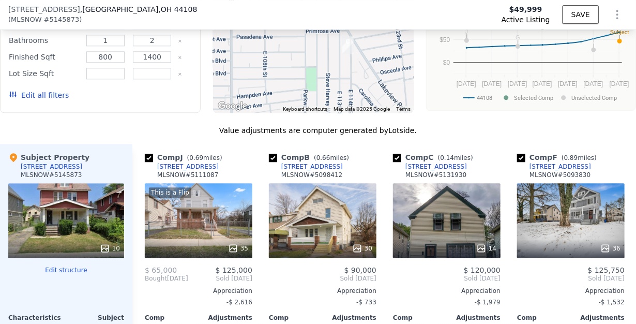
scroll to position [1059, 0]
